Goal: Task Accomplishment & Management: Manage account settings

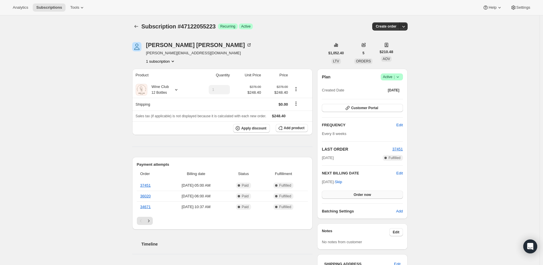
click at [363, 192] on span "Order now" at bounding box center [362, 194] width 17 height 5
click at [363, 192] on span "Click to confirm" at bounding box center [362, 194] width 26 height 5
click at [249, 44] on icon at bounding box center [250, 45] width 2 height 2
click at [136, 25] on icon "Subscriptions" at bounding box center [136, 26] width 6 height 6
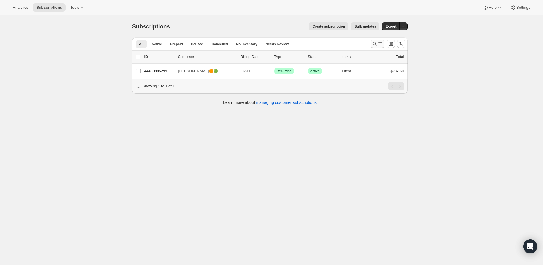
click at [374, 43] on icon "Search and filter results" at bounding box center [375, 44] width 6 height 6
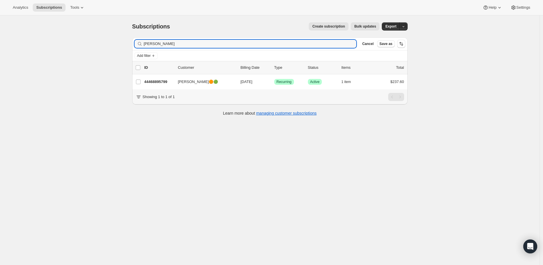
drag, startPoint x: 171, startPoint y: 45, endPoint x: 140, endPoint y: 44, distance: 31.3
click at [140, 44] on div "Martha Cicala Clear" at bounding box center [246, 44] width 222 height 8
